Goal: Task Accomplishment & Management: Manage account settings

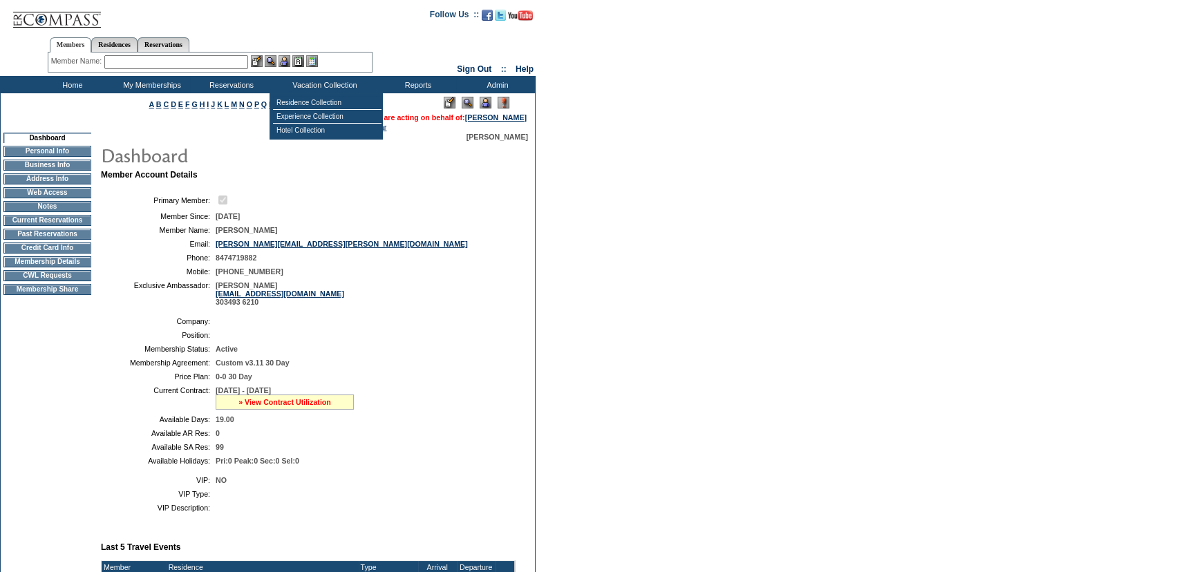
click at [283, 401] on link "» View Contract Utilization" at bounding box center [284, 402] width 93 height 8
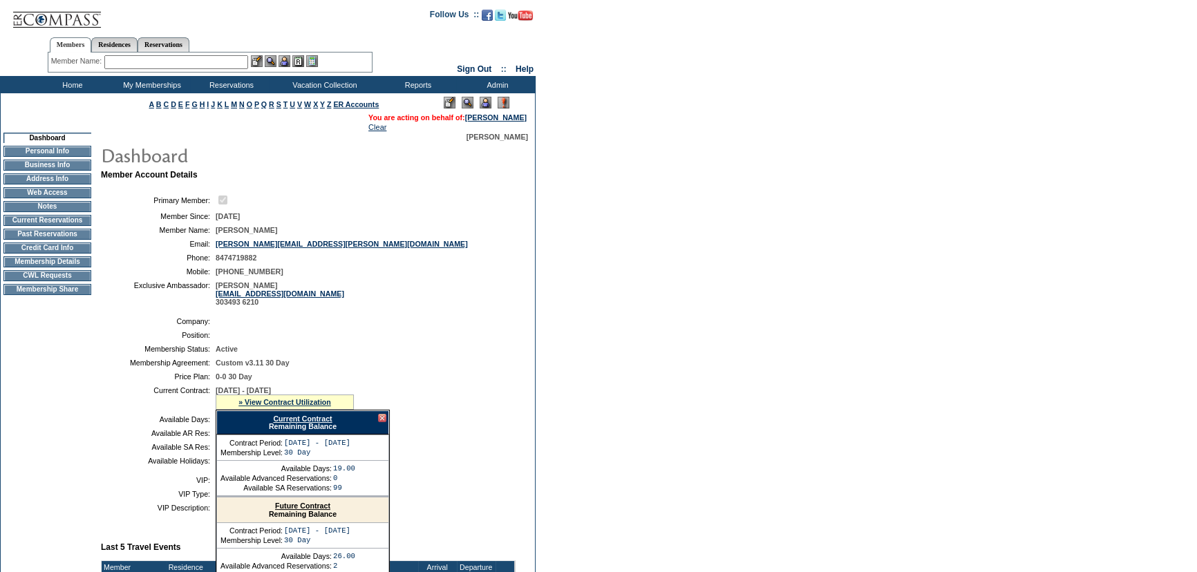
click at [291, 417] on link "Current Contract" at bounding box center [302, 419] width 59 height 8
click at [697, 26] on form "Follow Us ::" at bounding box center [598, 502] width 1197 height 1005
click at [206, 68] on input "text" at bounding box center [176, 62] width 144 height 14
type input "e"
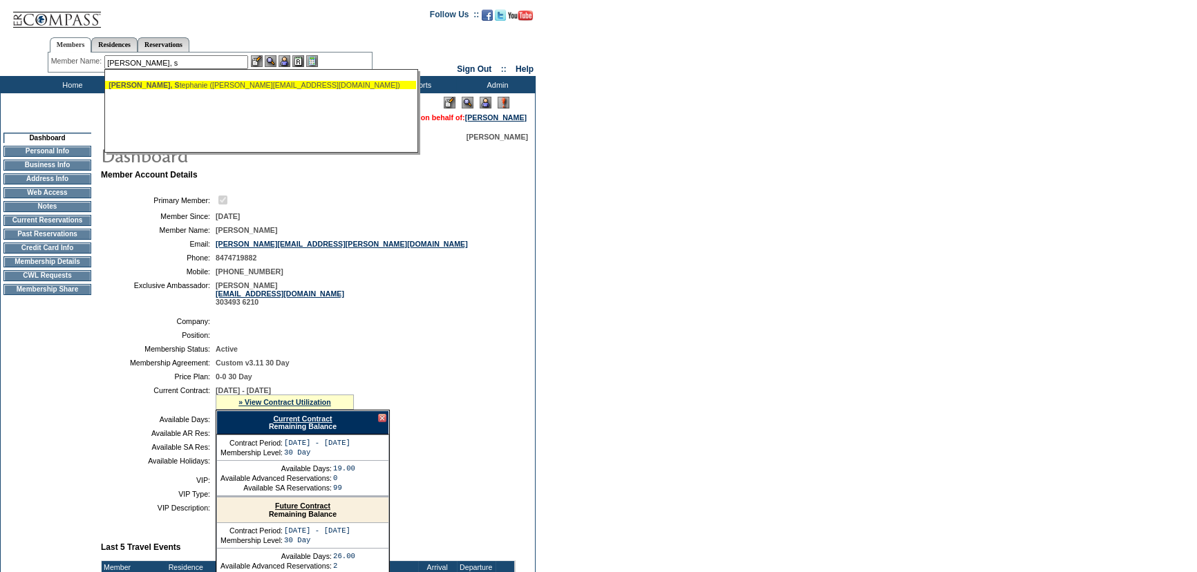
click at [241, 84] on div "Mellin, S tephanie (stephaniemellin@mac.com)" at bounding box center [260, 85] width 304 height 8
type input "Mellin, Stephanie (stephaniemellin@mac.com)"
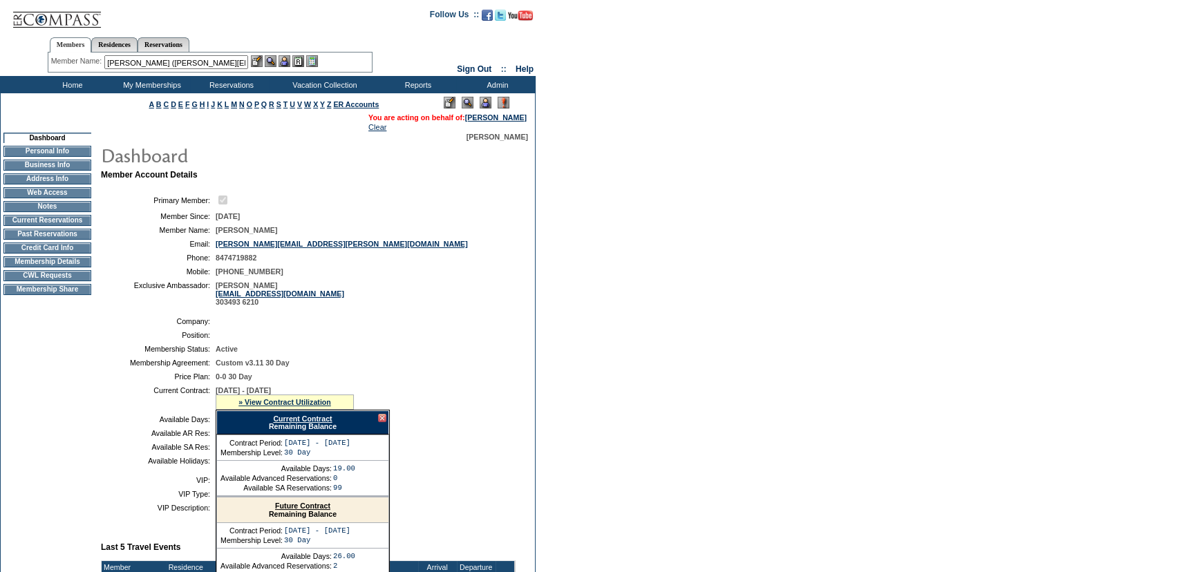
click at [285, 61] on img at bounding box center [284, 61] width 12 height 12
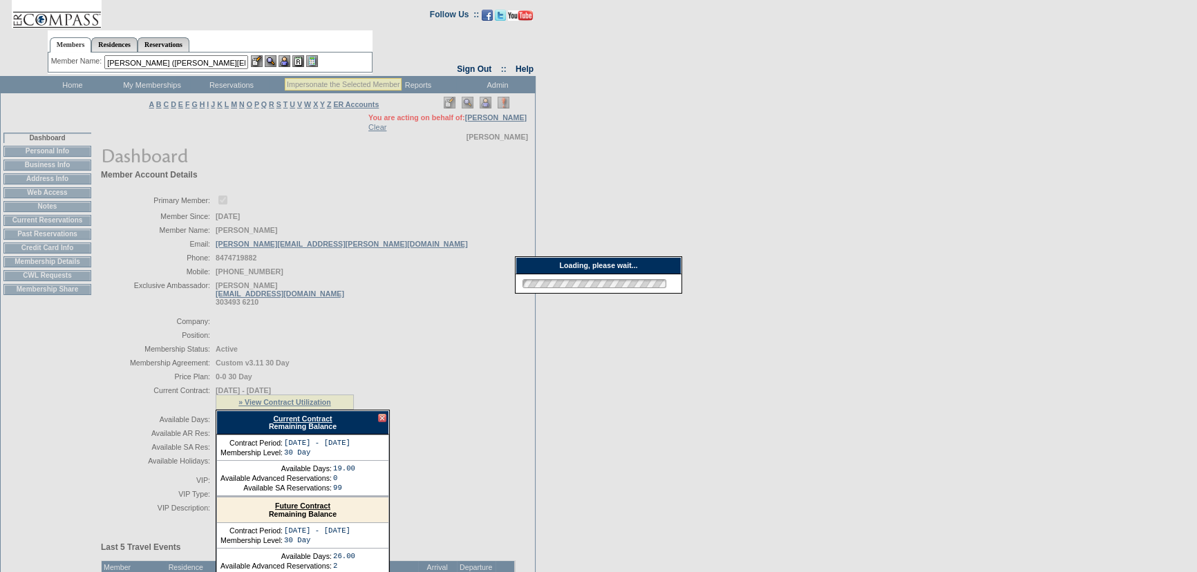
click at [274, 61] on img at bounding box center [271, 61] width 12 height 12
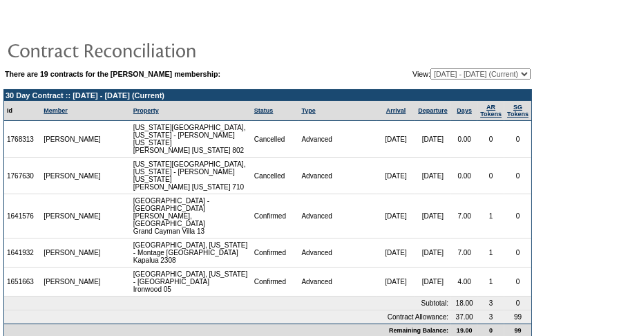
click at [576, 182] on form "There are 19 contracts for the Daniel O'Keefe membership: View: 04/30/10 - 04/3…" at bounding box center [314, 174] width 628 height 349
click at [510, 73] on select "[DATE] - [DATE] [DATE] - [DATE] [DATE] - [DATE] [DATE] - [DATE] [DATE] - [DATE]…" at bounding box center [480, 73] width 100 height 11
select select "139166"
click at [430, 68] on select "[DATE] - [DATE] [DATE] - [DATE] [DATE] - [DATE] [DATE] - [DATE] [DATE] - [DATE]…" at bounding box center [480, 73] width 100 height 11
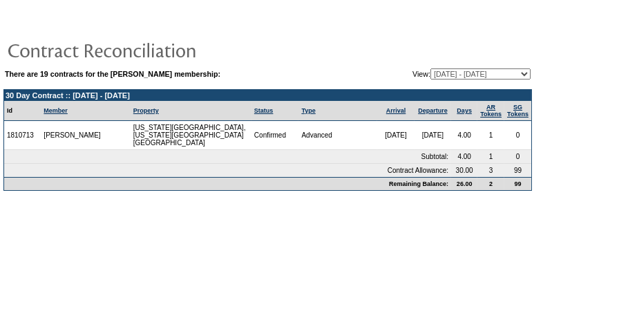
click at [472, 36] on td at bounding box center [267, 50] width 529 height 28
click at [493, 71] on select "[DATE] - [DATE] [DATE] - [DATE] [DATE] - [DATE] [DATE] - [DATE] [DATE] - [DATE]…" at bounding box center [480, 73] width 100 height 11
select select "128645"
click at [430, 68] on select "[DATE] - [DATE] [DATE] - [DATE] [DATE] - [DATE] [DATE] - [DATE] [DATE] - [DATE]…" at bounding box center [480, 73] width 100 height 11
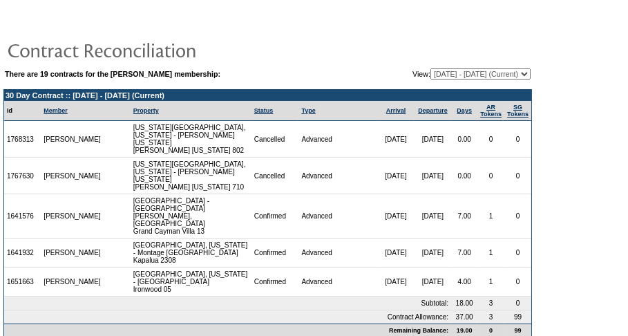
click at [314, 46] on td at bounding box center [267, 50] width 529 height 28
click at [315, 37] on td at bounding box center [267, 50] width 529 height 28
